Goal: Task Accomplishment & Management: Manage account settings

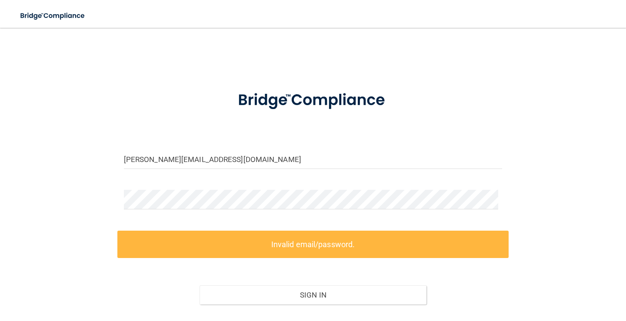
scroll to position [23, 0]
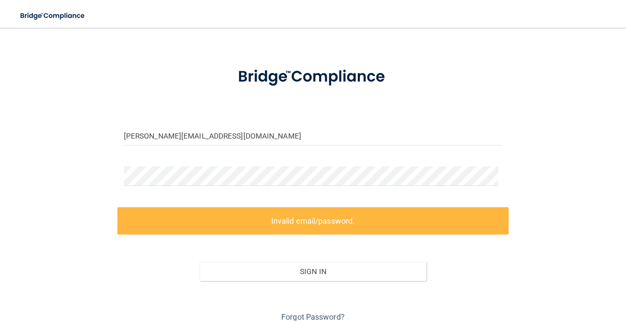
click at [46, 159] on div "[PERSON_NAME][EMAIL_ADDRESS][DOMAIN_NAME] Invalid email/password. You don't hav…" at bounding box center [312, 168] width 591 height 311
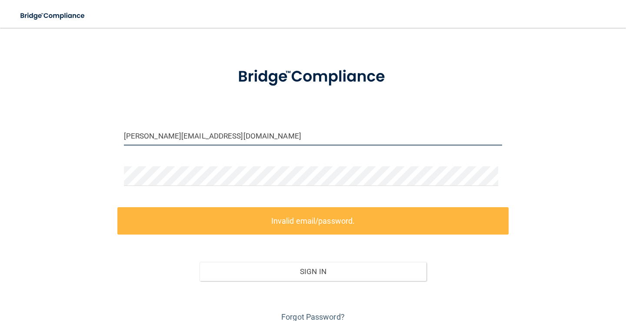
drag, startPoint x: 233, startPoint y: 138, endPoint x: 70, endPoint y: 142, distance: 163.5
click at [70, 142] on div "[PERSON_NAME][EMAIL_ADDRESS][DOMAIN_NAME] Invalid email/password. You don't hav…" at bounding box center [312, 168] width 591 height 311
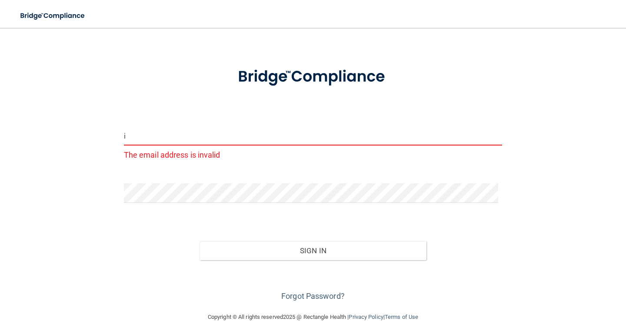
type input "[EMAIL_ADDRESS][DOMAIN_NAME]"
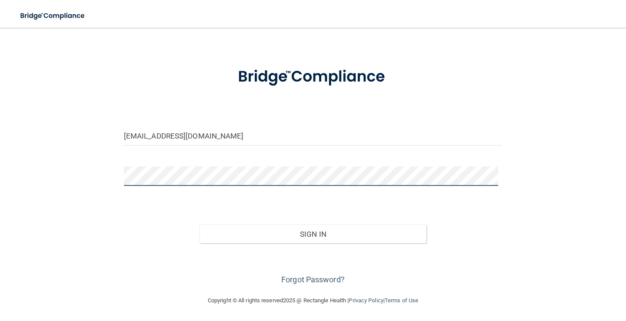
click at [36, 180] on div "[EMAIL_ADDRESS][DOMAIN_NAME] Invalid email/password. You don't have permission …" at bounding box center [312, 150] width 591 height 274
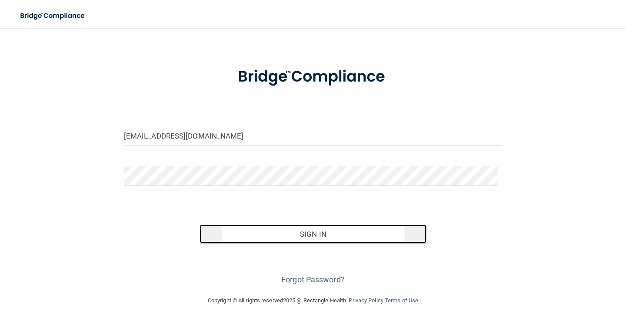
click at [312, 233] on button "Sign In" at bounding box center [313, 234] width 227 height 19
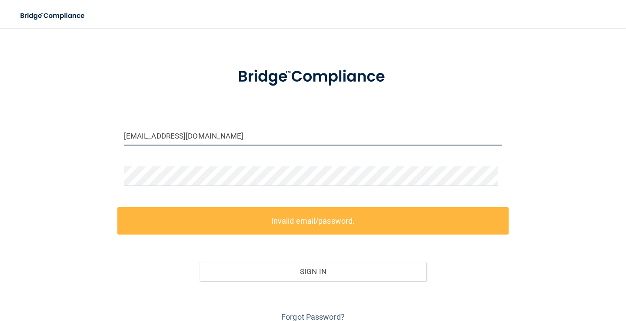
click at [219, 137] on input "[EMAIL_ADDRESS][DOMAIN_NAME]" at bounding box center [313, 136] width 378 height 20
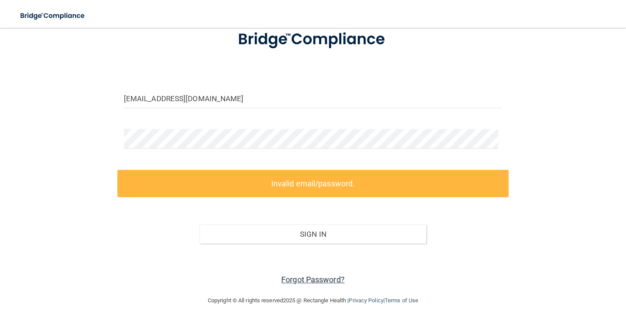
click at [319, 278] on link "Forgot Password?" at bounding box center [312, 279] width 63 height 9
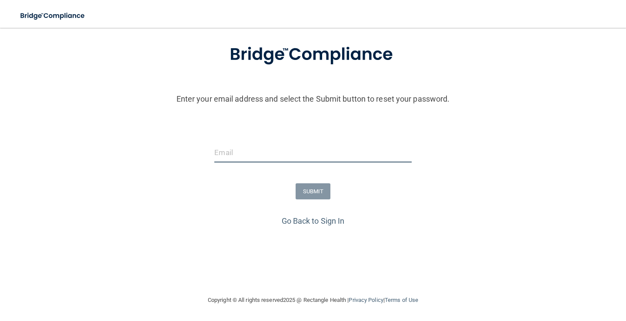
click at [240, 156] on input "email" at bounding box center [312, 153] width 197 height 20
type input "[PERSON_NAME][EMAIL_ADDRESS][DOMAIN_NAME]"
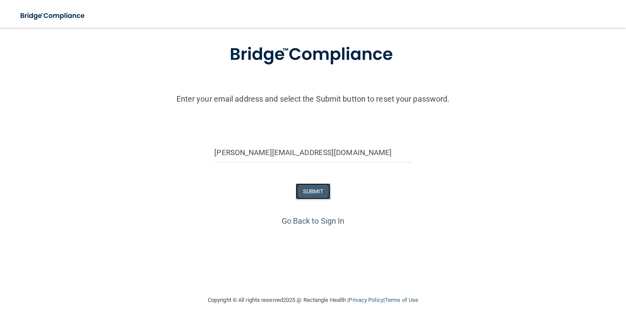
click at [314, 189] on button "SUBMIT" at bounding box center [313, 191] width 35 height 16
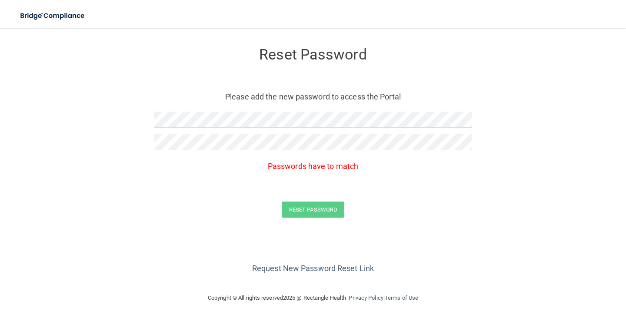
click at [203, 167] on p "Passwords have to match" at bounding box center [312, 166] width 317 height 14
click at [73, 127] on form "Reset Password Please add the new password to access the Portal Passwords have …" at bounding box center [312, 135] width 591 height 196
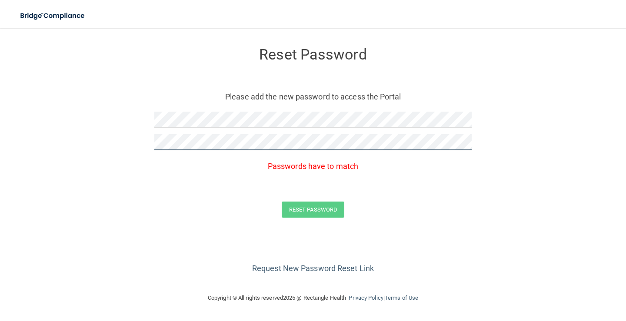
click at [114, 146] on form "Reset Password Please add the new password to access the Portal Passwords have …" at bounding box center [312, 135] width 591 height 196
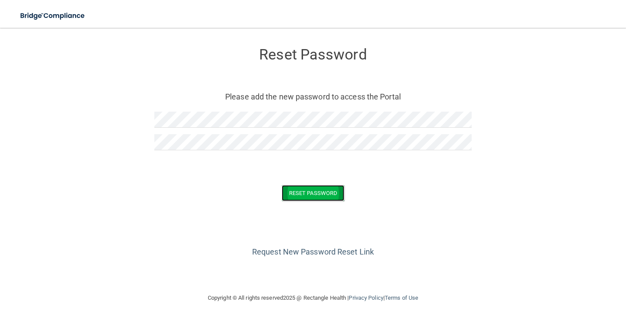
click at [302, 192] on button "Reset Password" at bounding box center [313, 193] width 63 height 16
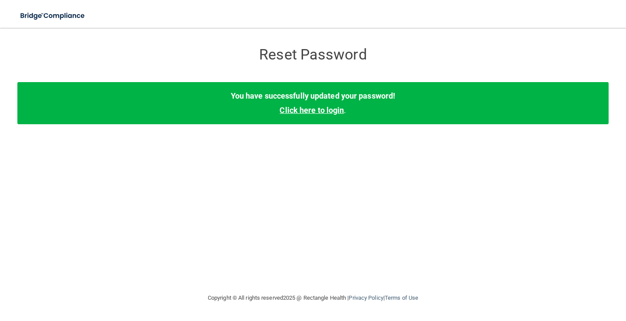
click at [310, 112] on link "Click here to login" at bounding box center [312, 110] width 64 height 9
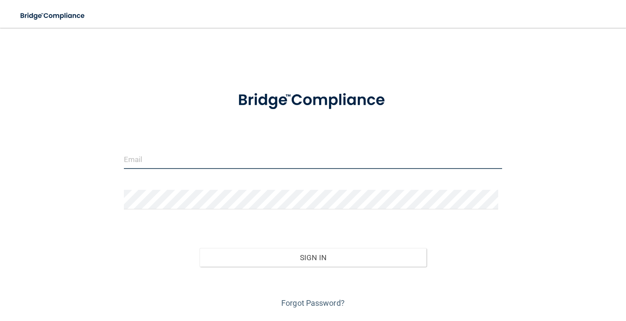
click at [160, 162] on input "email" at bounding box center [313, 160] width 378 height 20
type input "[PERSON_NAME][EMAIL_ADDRESS][DOMAIN_NAME]"
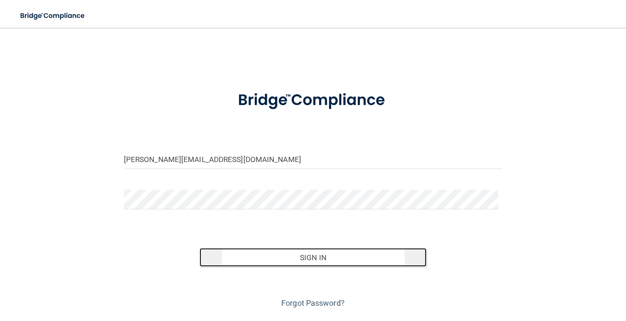
click at [316, 254] on button "Sign In" at bounding box center [313, 257] width 227 height 19
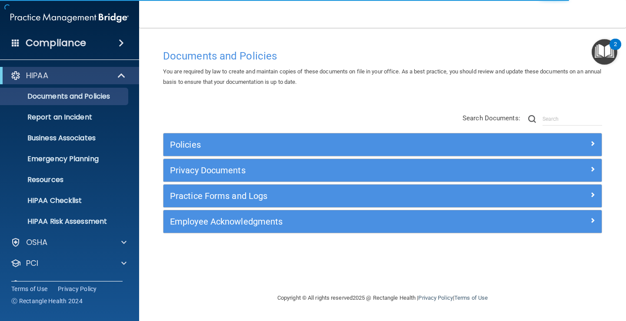
scroll to position [40, 0]
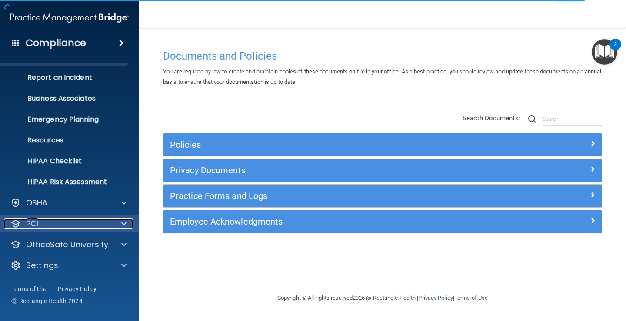
click at [77, 226] on div "PCI" at bounding box center [58, 224] width 108 height 10
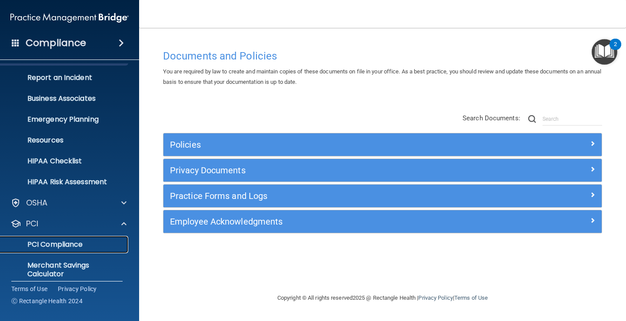
click at [71, 245] on p "PCI Compliance" at bounding box center [65, 244] width 119 height 9
click at [49, 246] on p "PCI Compliance" at bounding box center [65, 244] width 119 height 9
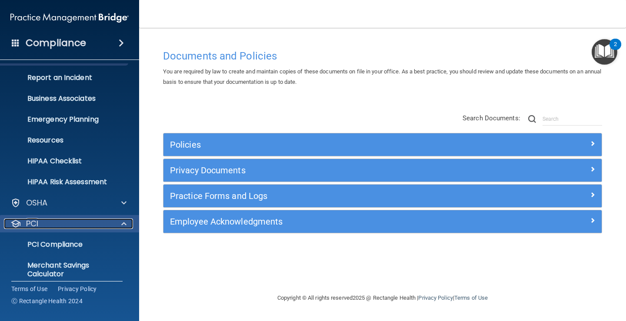
click at [44, 224] on div "PCI" at bounding box center [58, 224] width 108 height 10
click at [40, 226] on div "PCI" at bounding box center [58, 224] width 108 height 10
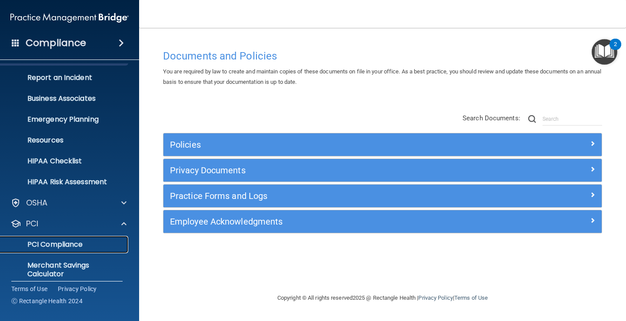
click at [42, 244] on p "PCI Compliance" at bounding box center [65, 244] width 119 height 9
click at [45, 246] on p "PCI Compliance" at bounding box center [65, 244] width 119 height 9
click at [44, 246] on p "PCI Compliance" at bounding box center [65, 244] width 119 height 9
